Goal: Check status: Check status

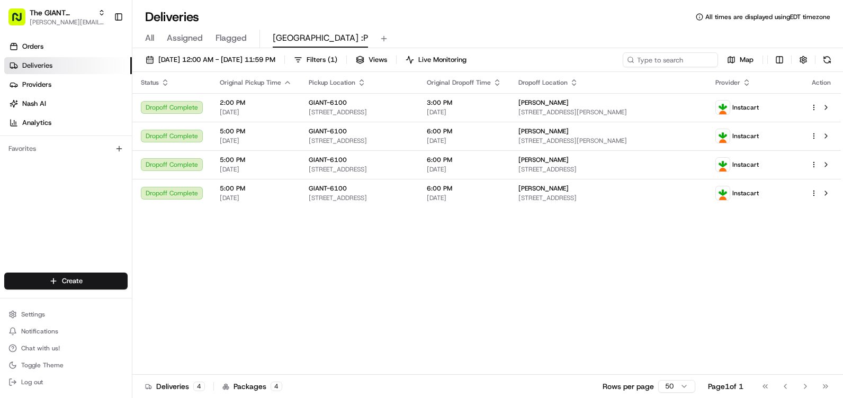
click at [831, 61] on button at bounding box center [827, 59] width 15 height 15
click at [826, 62] on button at bounding box center [827, 59] width 15 height 15
click at [825, 60] on button at bounding box center [827, 59] width 15 height 15
click at [63, 17] on span "The GIANT Company" at bounding box center [62, 12] width 64 height 11
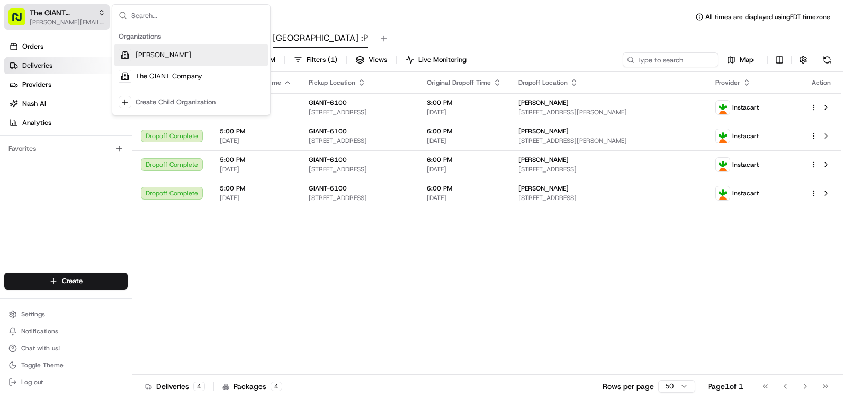
click at [62, 17] on span "The GIANT Company" at bounding box center [62, 12] width 64 height 11
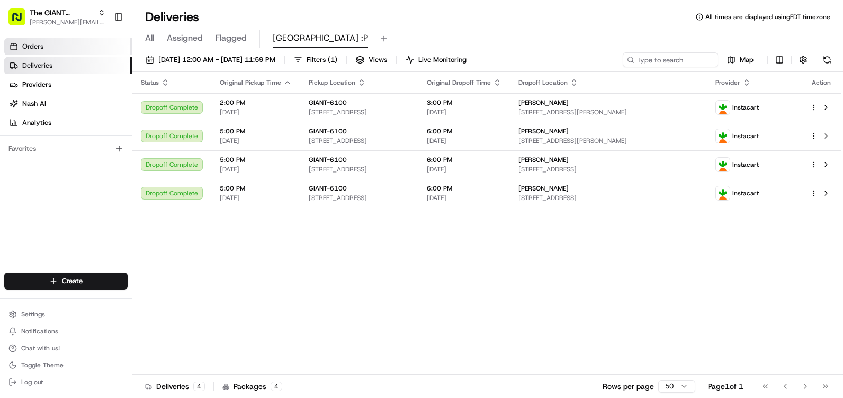
click at [49, 48] on link "Orders" at bounding box center [68, 46] width 128 height 17
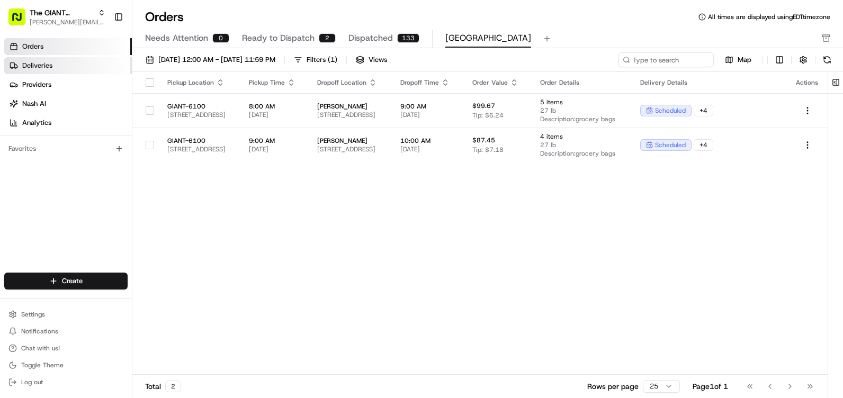
click at [46, 61] on span "Deliveries" at bounding box center [37, 66] width 30 height 10
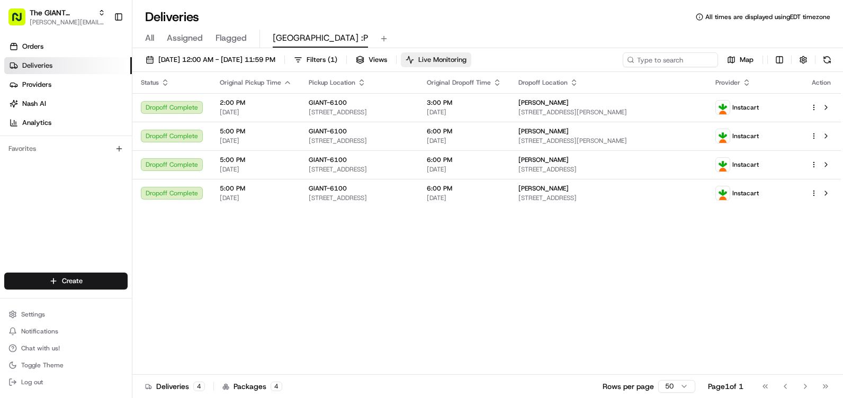
click at [471, 65] on button "Live Monitoring" at bounding box center [436, 59] width 70 height 15
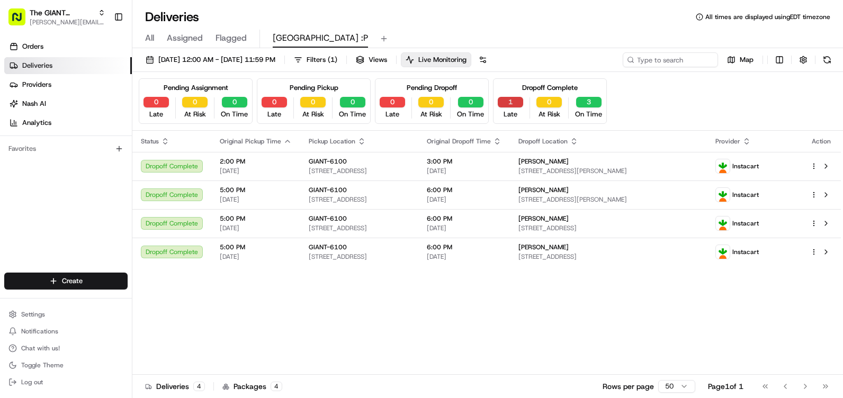
click at [508, 104] on button "1" at bounding box center [510, 102] width 25 height 11
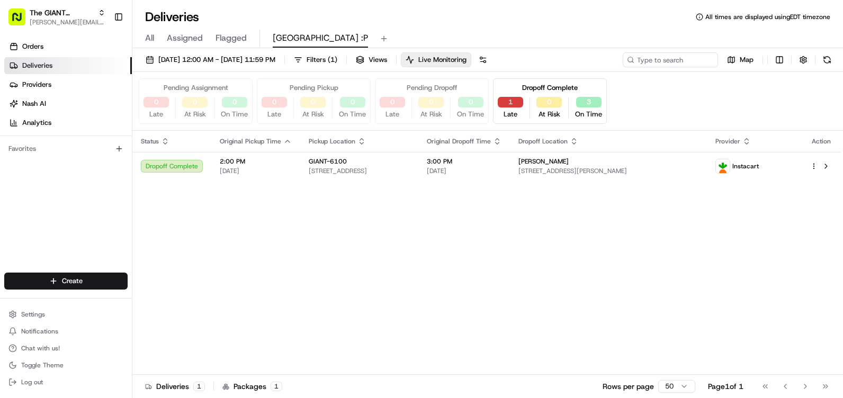
click at [508, 100] on button "1" at bounding box center [510, 102] width 25 height 11
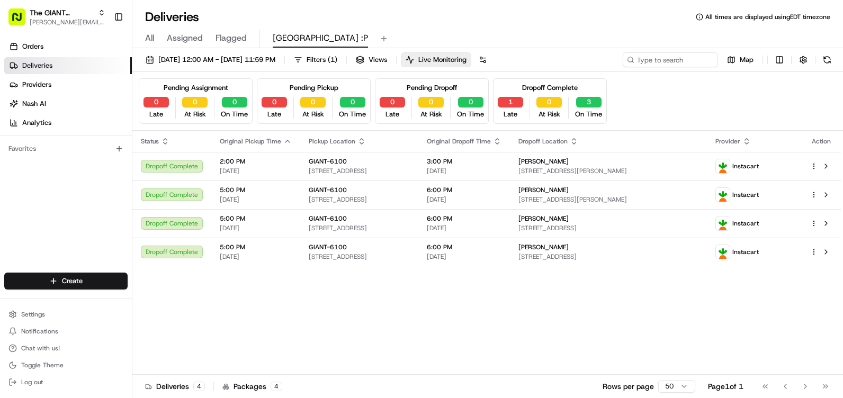
click at [559, 49] on div "08/22/2025 12:00 AM - 08/22/2025 11:59 PM Filters ( 1 ) Views Live Monitoring M…" at bounding box center [487, 224] width 710 height 352
click at [466, 60] on span "Live Monitoring" at bounding box center [442, 60] width 48 height 10
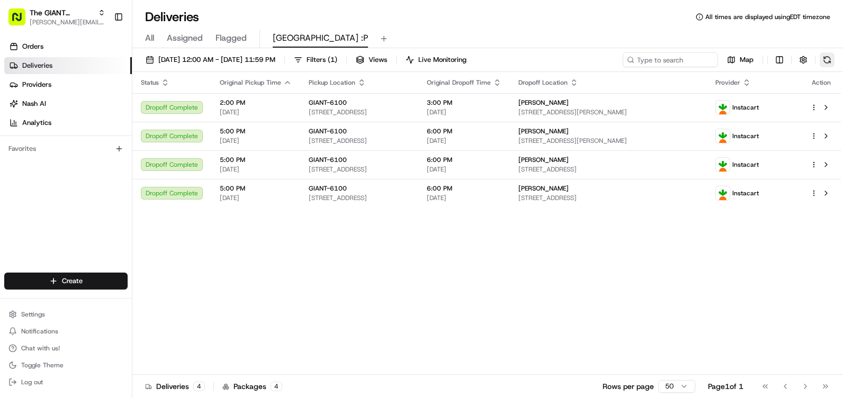
click at [823, 55] on button at bounding box center [827, 59] width 15 height 15
click at [833, 56] on button at bounding box center [827, 59] width 15 height 15
click at [830, 61] on button at bounding box center [827, 59] width 15 height 15
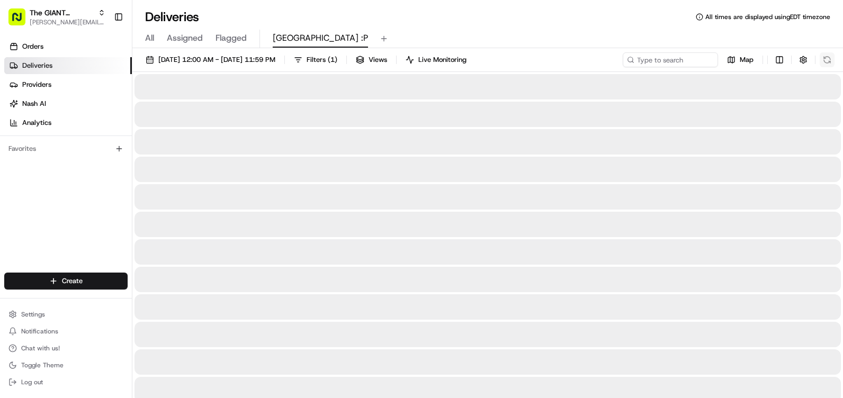
click at [830, 61] on div "Map" at bounding box center [729, 59] width 212 height 15
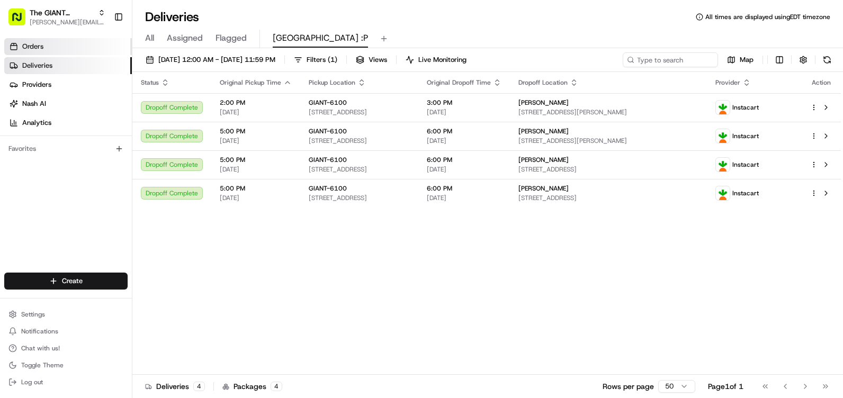
click at [61, 41] on link "Orders" at bounding box center [68, 46] width 128 height 17
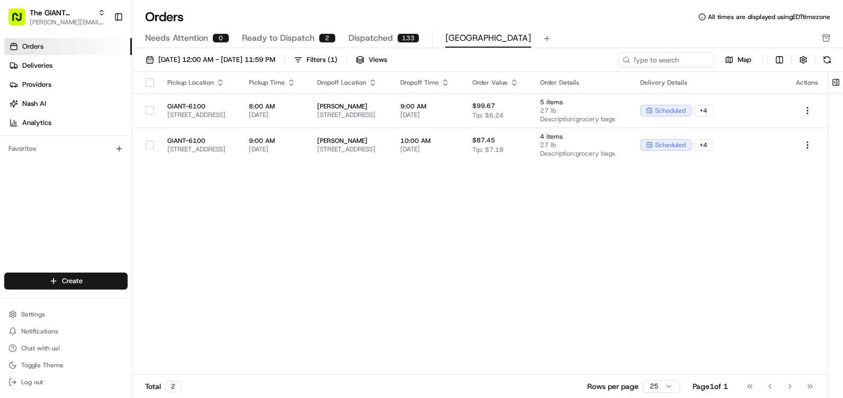
drag, startPoint x: 826, startPoint y: 60, endPoint x: 793, endPoint y: 64, distance: 34.1
click at [825, 60] on button at bounding box center [827, 59] width 15 height 15
click at [37, 71] on link "Deliveries" at bounding box center [68, 65] width 128 height 17
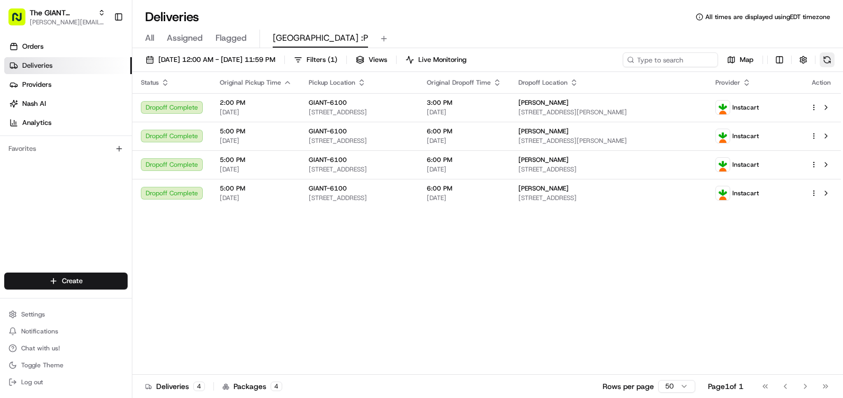
click at [823, 55] on button at bounding box center [827, 59] width 15 height 15
click at [824, 55] on div "Map" at bounding box center [729, 59] width 212 height 15
